Goal: Find specific page/section: Find specific page/section

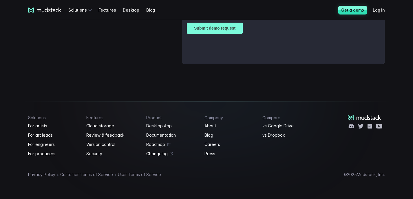
scroll to position [1503, 0]
click at [215, 144] on link "Careers" at bounding box center [230, 144] width 51 height 7
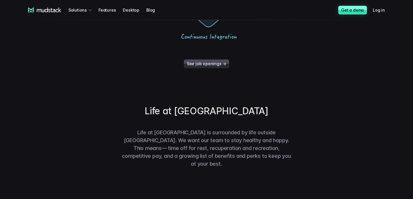
click at [202, 61] on link "See job openings →" at bounding box center [206, 63] width 45 height 9
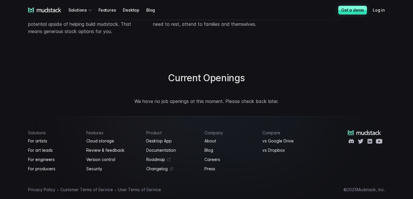
scroll to position [467, 0]
